Goal: Navigation & Orientation: Find specific page/section

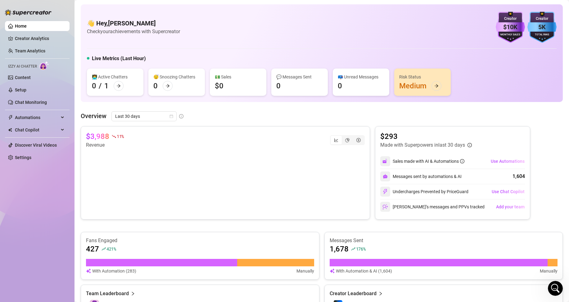
scroll to position [147, 0]
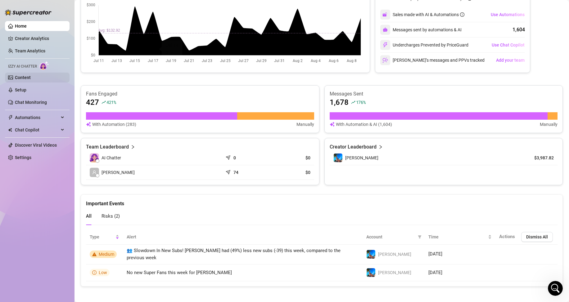
click at [23, 75] on link "Content" at bounding box center [23, 77] width 16 height 5
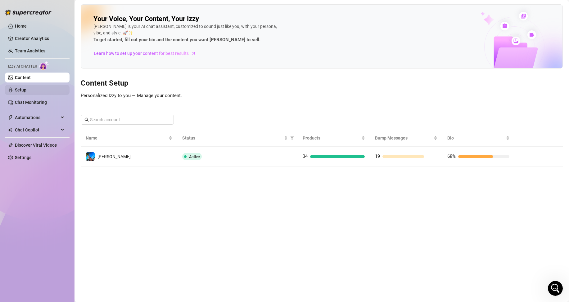
click at [26, 91] on link "Setup" at bounding box center [20, 89] width 11 height 5
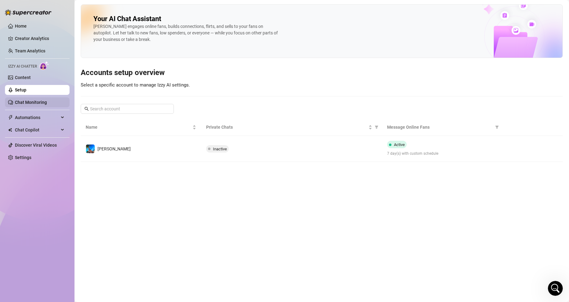
click at [33, 100] on link "Chat Monitoring" at bounding box center [31, 102] width 32 height 5
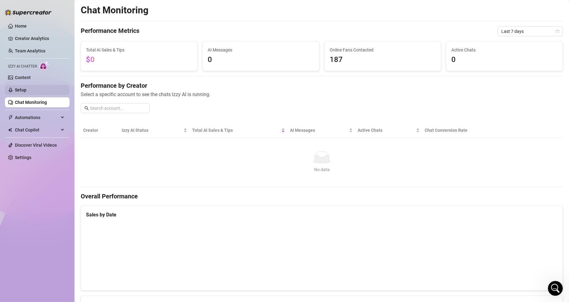
click at [26, 89] on link "Setup" at bounding box center [20, 89] width 11 height 5
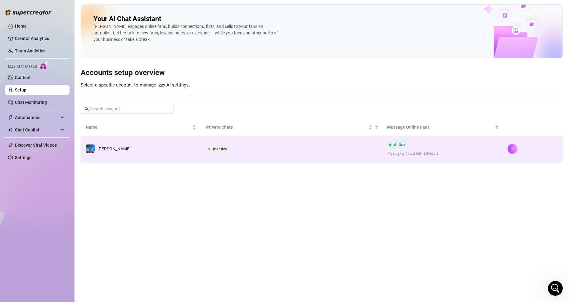
click at [321, 143] on td "Inactive" at bounding box center [291, 149] width 181 height 26
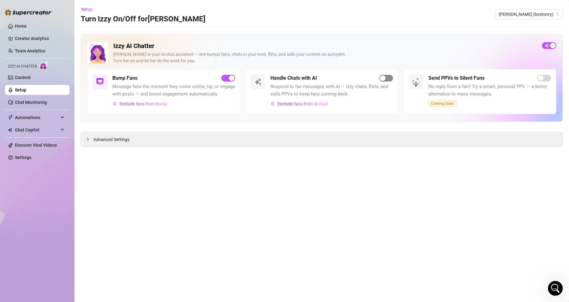
click at [387, 77] on span "button" at bounding box center [386, 78] width 14 height 7
click at [27, 28] on link "Home" at bounding box center [21, 26] width 12 height 5
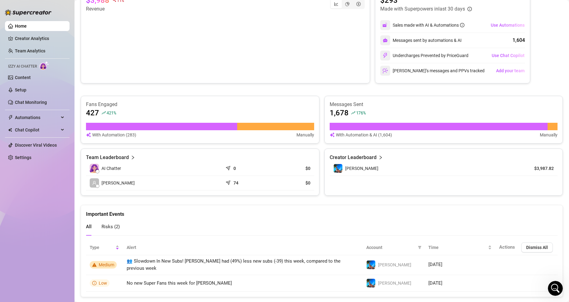
scroll to position [147, 0]
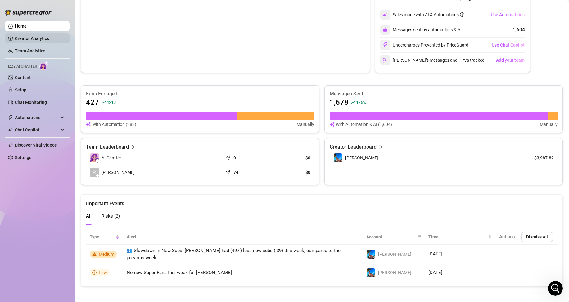
click at [29, 41] on link "Creator Analytics" at bounding box center [40, 39] width 50 height 10
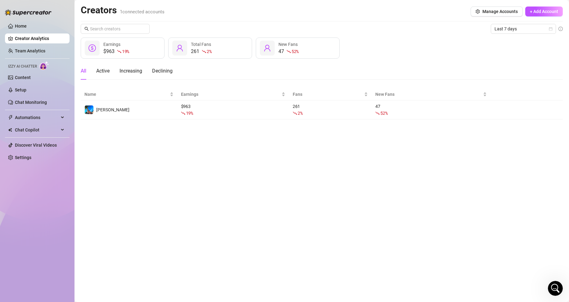
click at [225, 188] on main "Creators 1 connected accounts Manage Accounts + Add Account Last 7 days $963 19…" at bounding box center [321, 151] width 494 height 302
click at [31, 158] on link "Settings" at bounding box center [23, 157] width 16 height 5
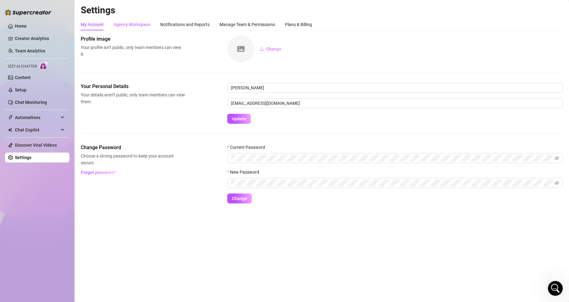
click at [119, 23] on div "Agency Workspace" at bounding box center [132, 24] width 37 height 7
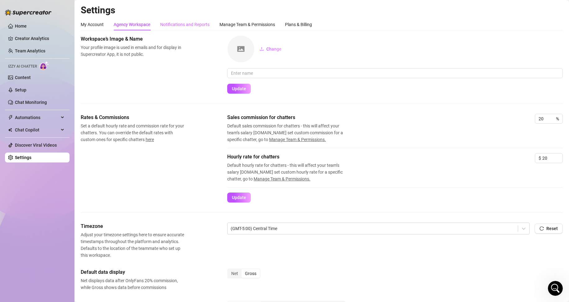
click at [191, 28] on div "Notifications and Reports" at bounding box center [184, 25] width 49 height 12
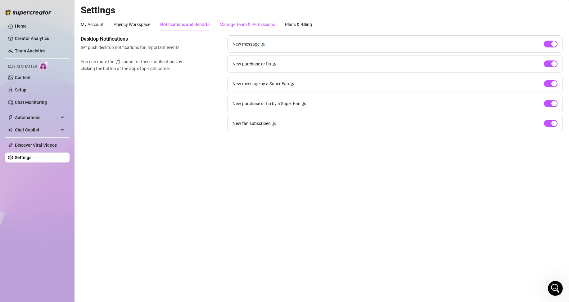
click at [245, 26] on div "Manage Team & Permissions" at bounding box center [247, 24] width 56 height 7
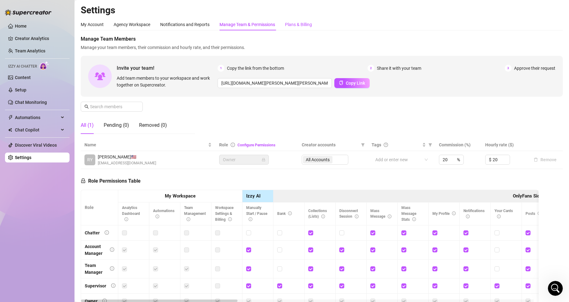
click at [293, 24] on div "Plans & Billing" at bounding box center [298, 24] width 27 height 7
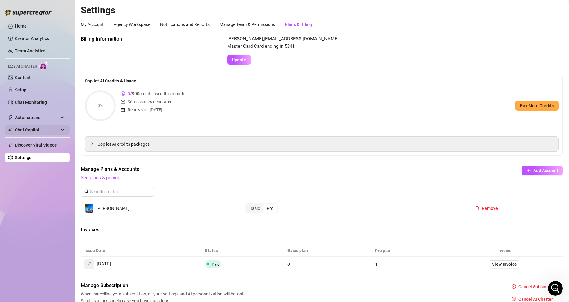
click at [26, 130] on span "Chat Copilot" at bounding box center [37, 130] width 44 height 10
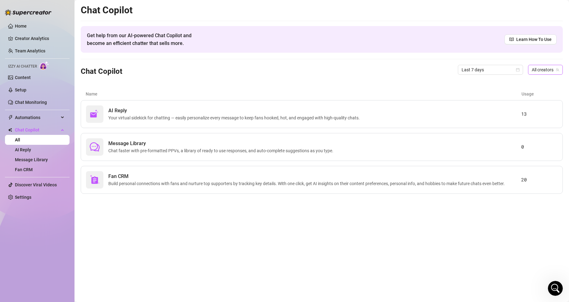
click at [548, 68] on span "All creators" at bounding box center [544, 69] width 27 height 9
click at [535, 89] on div "[PERSON_NAME] ( bostonry )" at bounding box center [524, 92] width 66 height 7
click at [381, 77] on div "Chat Copilot for [PERSON_NAME] Last 7 days [PERSON_NAME] (bostonry) [PERSON_NAM…" at bounding box center [322, 69] width 482 height 21
click at [164, 182] on span "Build personal connections with fans and nurture top supporters by tracking key…" at bounding box center [307, 183] width 399 height 7
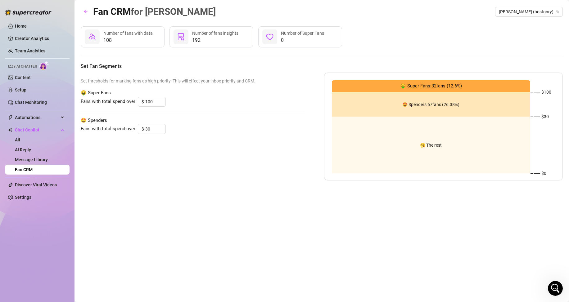
click at [129, 40] on span "108" at bounding box center [127, 40] width 49 height 7
click at [302, 38] on span "0" at bounding box center [302, 40] width 43 height 7
click at [31, 157] on link "Message Library" at bounding box center [31, 159] width 33 height 5
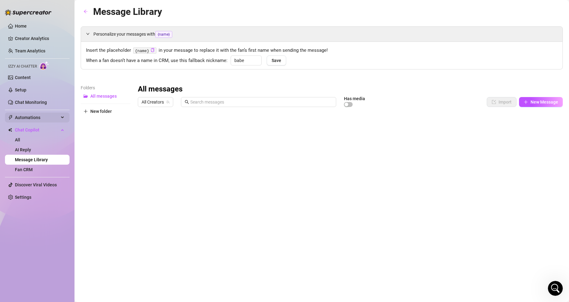
click at [33, 117] on span "Automations" at bounding box center [37, 118] width 44 height 10
